Goal: Task Accomplishment & Management: Complete application form

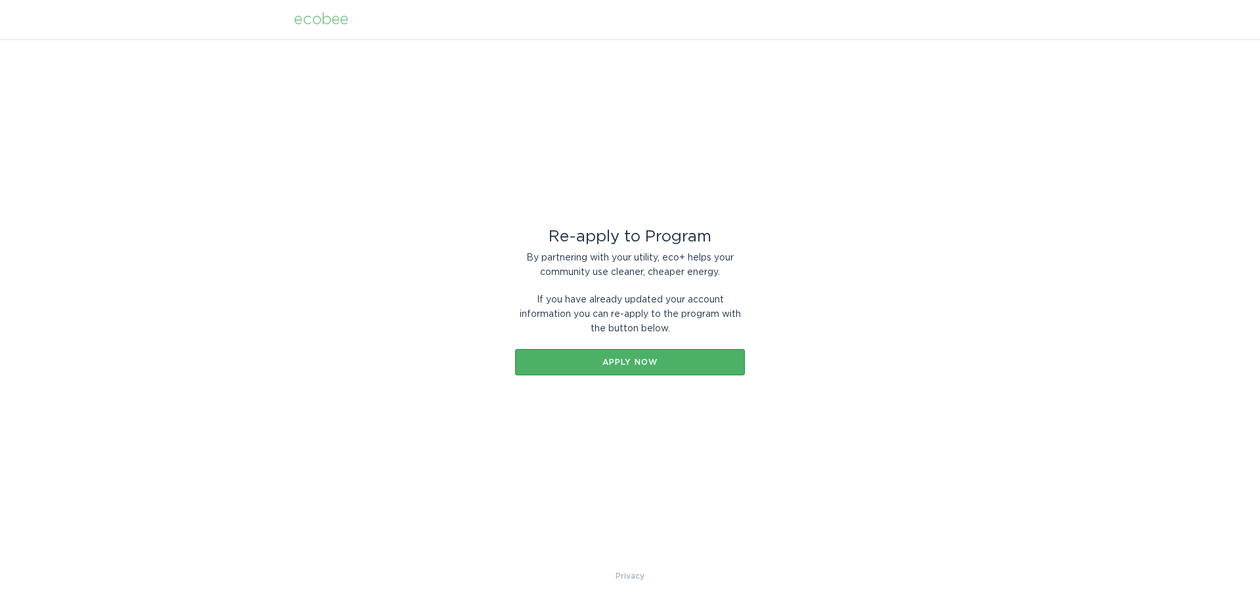
click at [659, 366] on div "Apply now" at bounding box center [630, 362] width 217 height 8
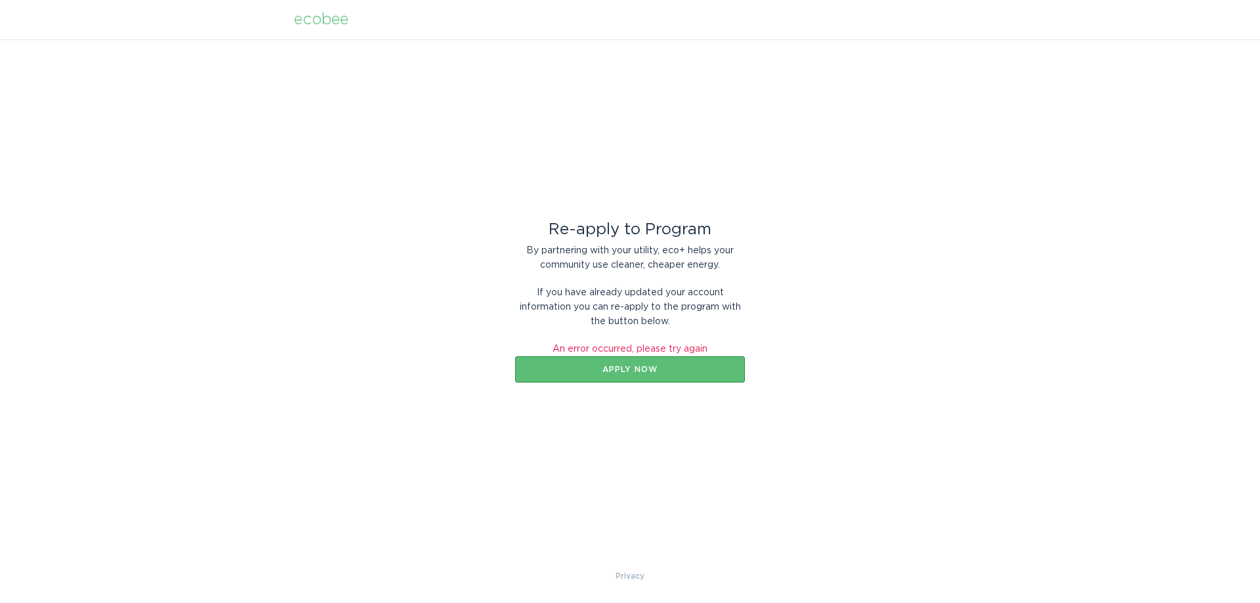
click at [324, 20] on div "ecobee" at bounding box center [321, 19] width 54 height 14
click at [324, 21] on div "ecobee" at bounding box center [321, 19] width 54 height 14
